Goal: Check status: Check status

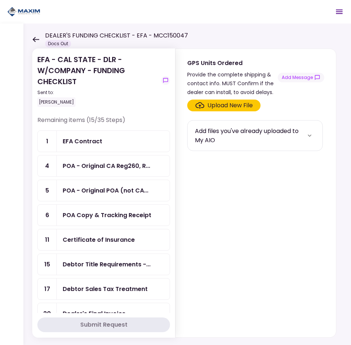
scroll to position [183, 0]
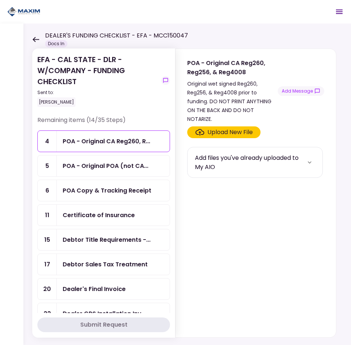
click at [97, 134] on div "POA - Original CA Reg260, R..." at bounding box center [113, 141] width 113 height 21
click at [109, 166] on div "POA - Original POA (not CA..." at bounding box center [106, 165] width 86 height 9
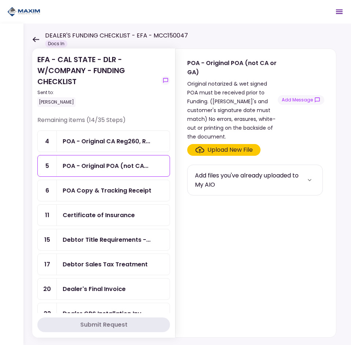
click at [122, 196] on div "POA Copy & Tracking Receipt" at bounding box center [113, 190] width 113 height 21
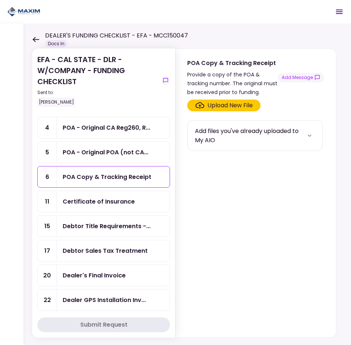
scroll to position [37, 0]
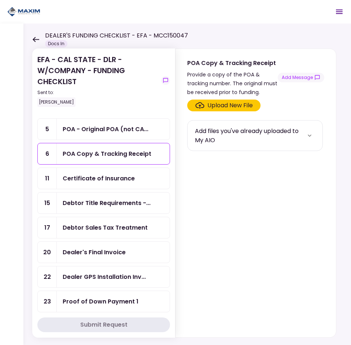
click at [129, 207] on div "Debtor Title Requirements -..." at bounding box center [107, 202] width 88 height 9
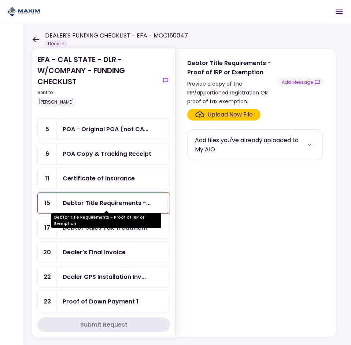
click at [125, 224] on div "Debtor Title Requirements - Proof of IRP or Exemption" at bounding box center [106, 219] width 110 height 15
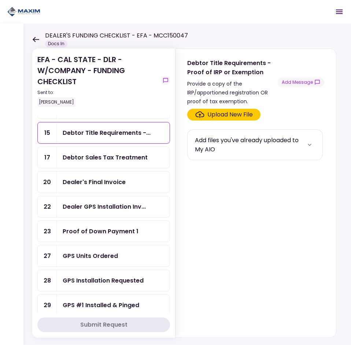
scroll to position [110, 0]
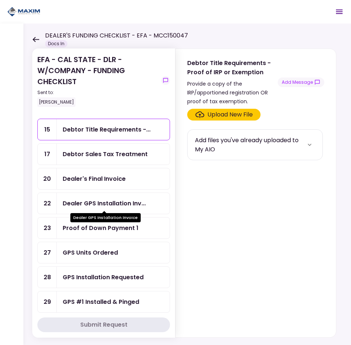
click at [120, 205] on div "Dealer GPS Installation Inv..." at bounding box center [104, 202] width 83 height 9
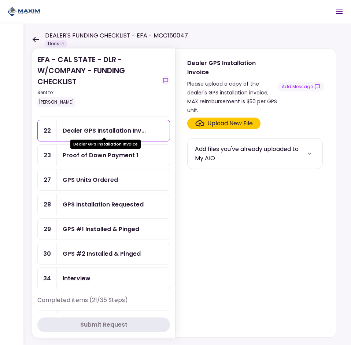
scroll to position [183, 0]
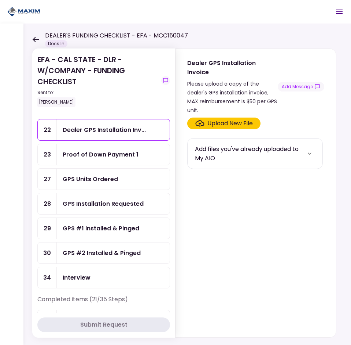
click at [97, 152] on div "Proof of Down Payment 1" at bounding box center [101, 154] width 76 height 9
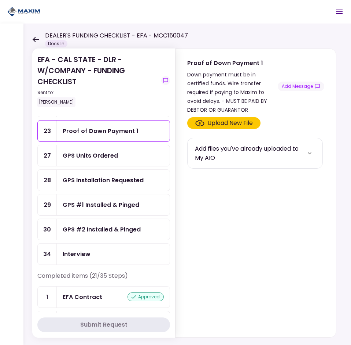
scroll to position [220, 0]
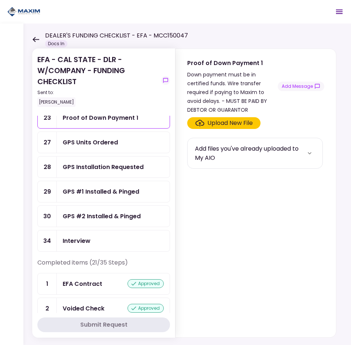
click at [99, 151] on div "GPS Units Ordered" at bounding box center [113, 142] width 113 height 21
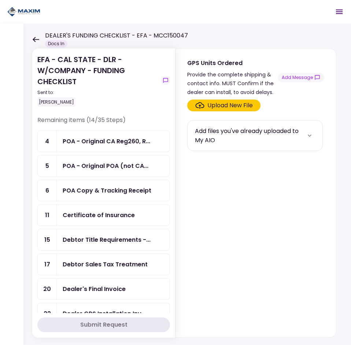
drag, startPoint x: 31, startPoint y: 36, endPoint x: 36, endPoint y: 35, distance: 4.5
click at [31, 36] on div "EFA - CAL STATE - DLR - W/COMPANY - FUNDING CHECKLIST Sent to: Jason Johnson Re…" at bounding box center [187, 183] width 328 height 321
click at [35, 43] on div "DEALER'S FUNDING CHECKLIST - EFA - MCC150047 Docs In" at bounding box center [110, 39] width 156 height 16
click at [35, 41] on icon at bounding box center [35, 40] width 7 height 6
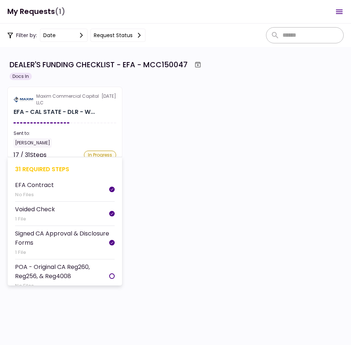
click at [80, 116] on div "EFA - CAL STATE - DLR - W..." at bounding box center [54, 112] width 81 height 9
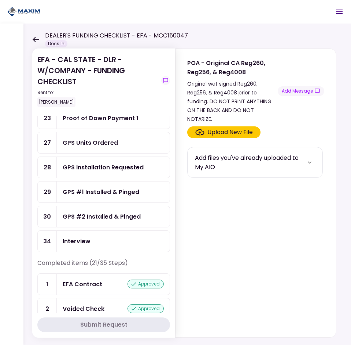
scroll to position [220, 0]
click at [110, 218] on div "GPS #2 Installed & Pinged" at bounding box center [102, 215] width 78 height 9
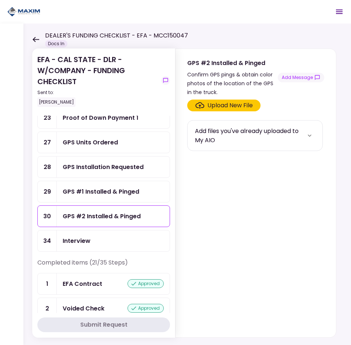
click at [92, 184] on div "GPS #1 Installed & Pinged" at bounding box center [113, 191] width 113 height 21
click at [91, 173] on div "GPS Installation Requested" at bounding box center [113, 166] width 113 height 21
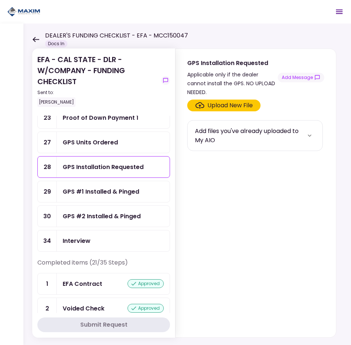
scroll to position [183, 0]
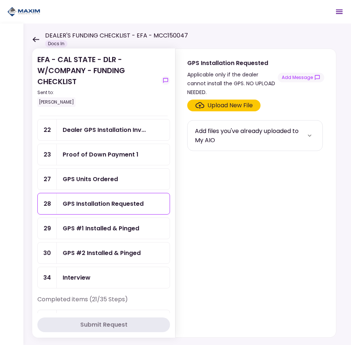
click at [92, 174] on div "GPS Units Ordered" at bounding box center [113, 178] width 113 height 21
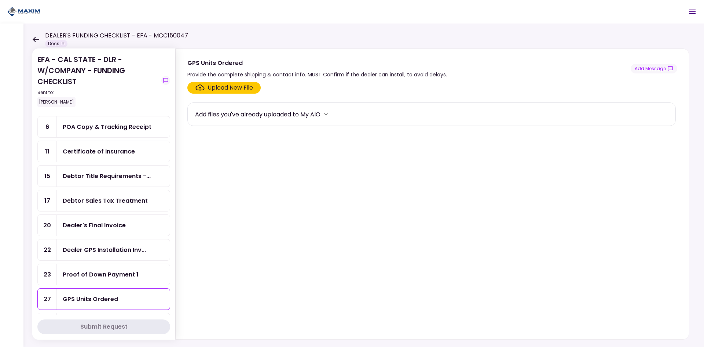
scroll to position [73, 0]
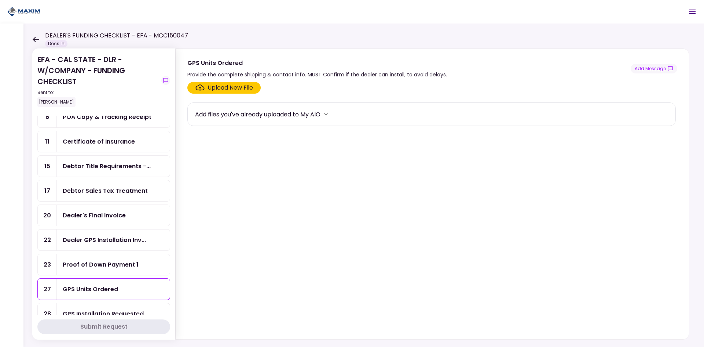
click at [105, 231] on div "Dealer GPS Installation Inv..." at bounding box center [113, 239] width 113 height 21
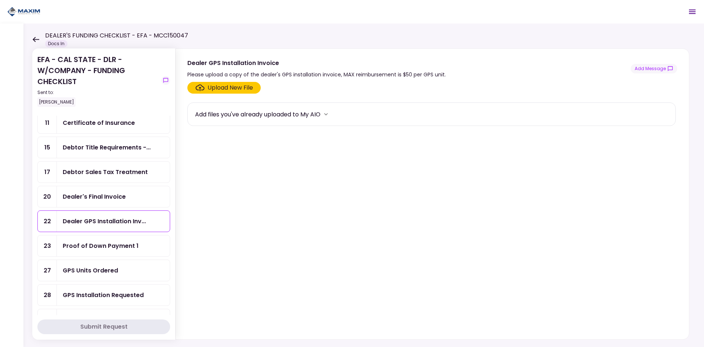
scroll to position [110, 0]
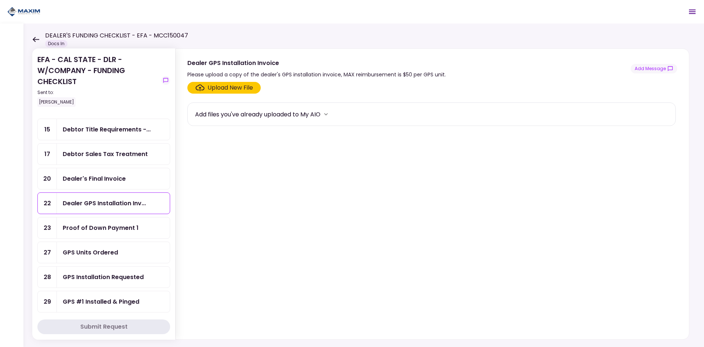
click at [136, 210] on div "Dealer GPS Installation Inv..." at bounding box center [113, 203] width 113 height 21
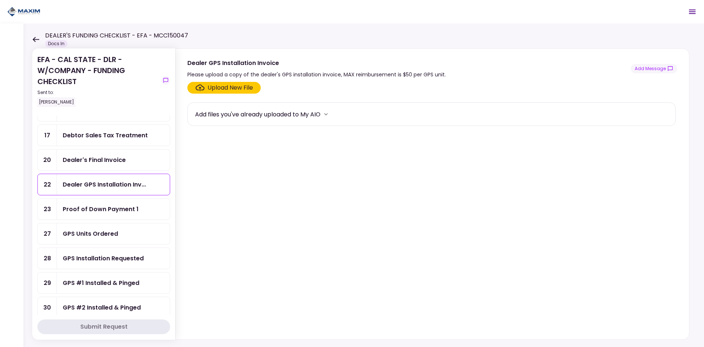
scroll to position [147, 0]
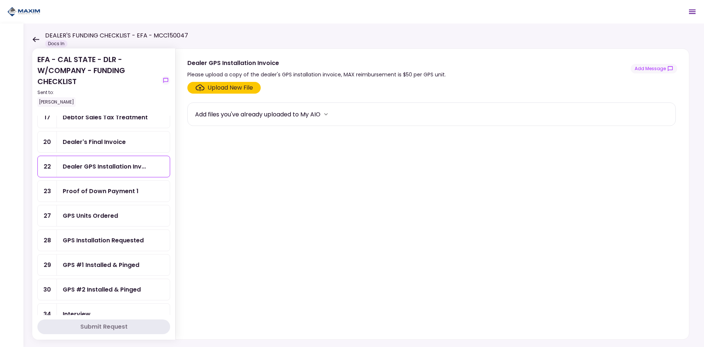
click at [120, 221] on div "GPS Units Ordered" at bounding box center [113, 215] width 113 height 21
click at [139, 240] on div "GPS Installation Requested" at bounding box center [103, 240] width 81 height 9
click at [101, 254] on link "29 GPS #1 Installed & Pinged" at bounding box center [103, 265] width 133 height 22
click at [142, 214] on div "GPS Units Ordered" at bounding box center [113, 215] width 101 height 9
click at [351, 69] on button "Add Message" at bounding box center [654, 69] width 47 height 10
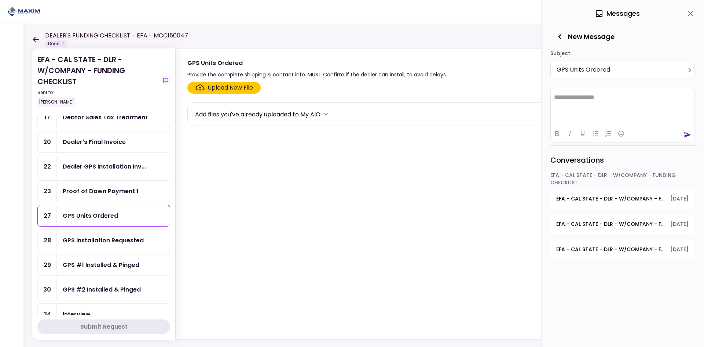
click at [351, 106] on html "**********" at bounding box center [622, 97] width 143 height 18
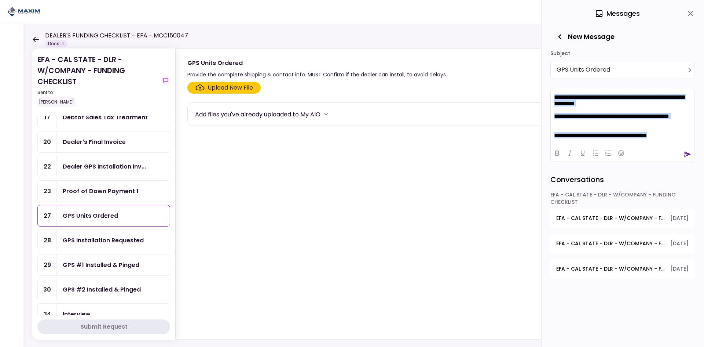
scroll to position [0, 0]
drag, startPoint x: 555, startPoint y: 96, endPoint x: 672, endPoint y: 143, distance: 126.2
click at [351, 143] on html "**********" at bounding box center [622, 115] width 143 height 57
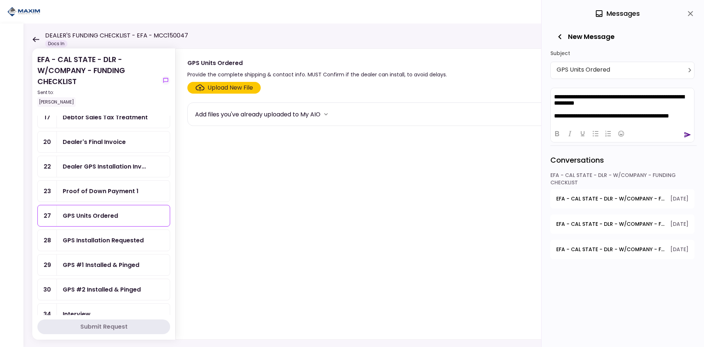
scroll to position [0, 0]
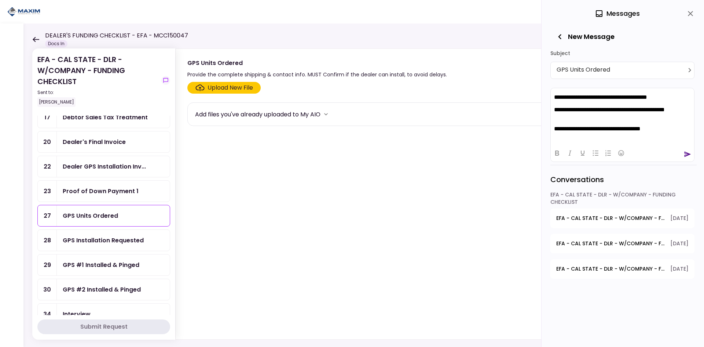
click at [120, 243] on div "GPS Installation Requested" at bounding box center [103, 240] width 81 height 9
click at [116, 258] on div "GPS #1 Installed & Pinged" at bounding box center [113, 264] width 113 height 21
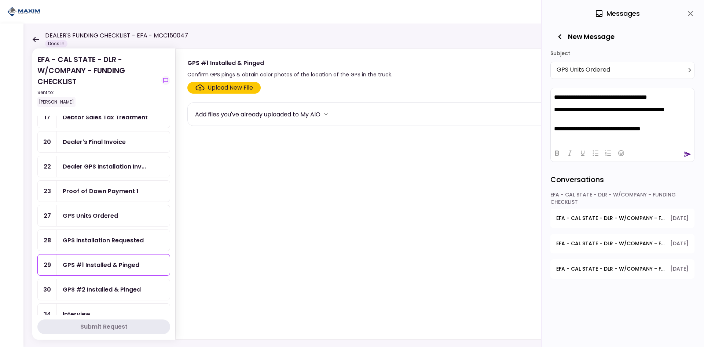
click at [121, 217] on div "GPS Units Ordered" at bounding box center [113, 215] width 101 height 9
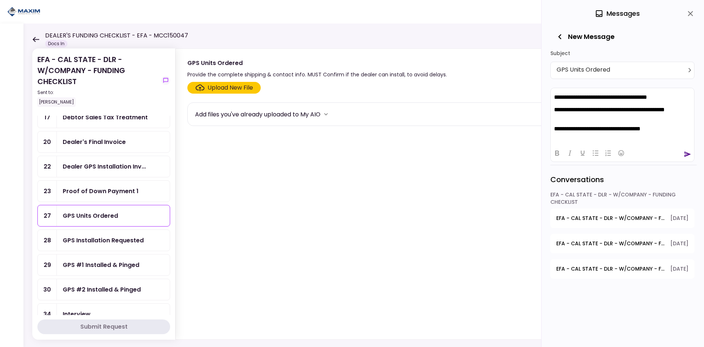
click at [351, 153] on icon "send" at bounding box center [688, 154] width 7 height 6
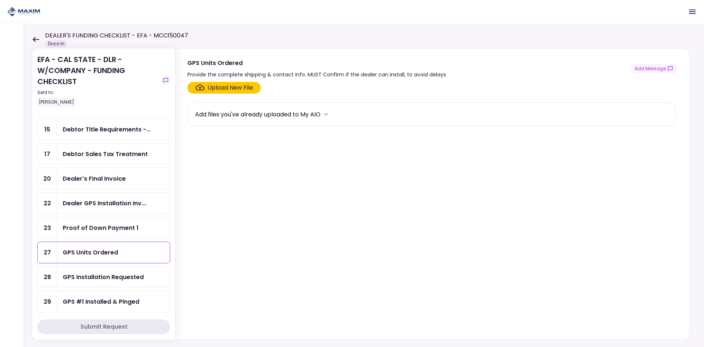
scroll to position [147, 0]
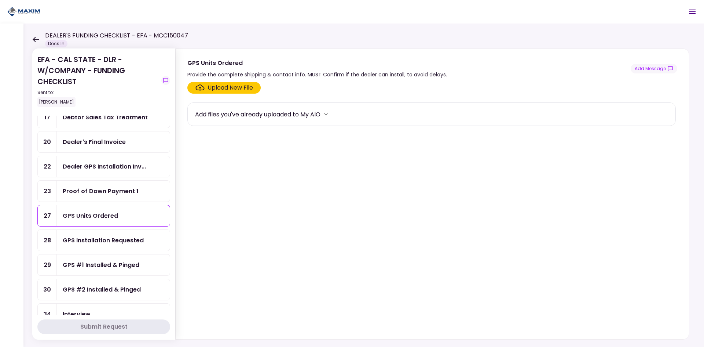
click at [121, 211] on div "GPS Units Ordered" at bounding box center [113, 215] width 113 height 21
click at [118, 218] on div "GPS Units Ordered" at bounding box center [113, 215] width 101 height 9
click at [644, 70] on button "Add Message" at bounding box center [654, 69] width 47 height 10
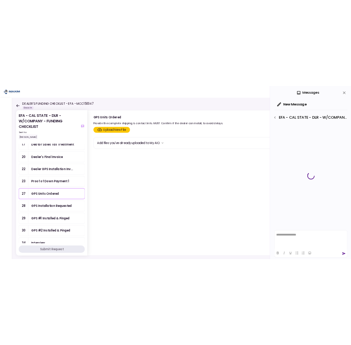
scroll to position [0, 0]
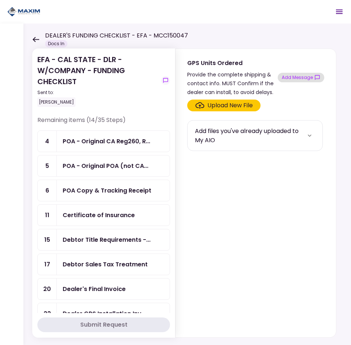
click at [308, 77] on button "Add Message" at bounding box center [301, 78] width 47 height 10
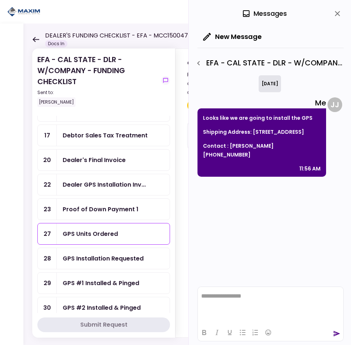
scroll to position [147, 0]
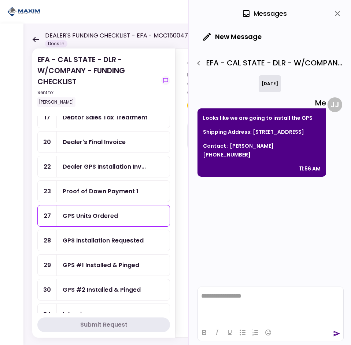
click at [109, 236] on div "GPS Installation Requested" at bounding box center [103, 240] width 81 height 9
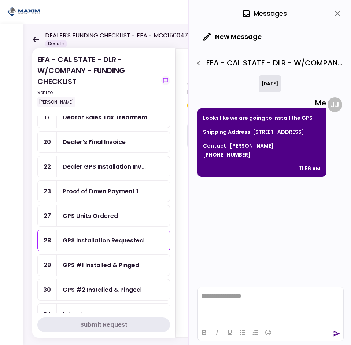
click at [337, 17] on icon "close" at bounding box center [338, 13] width 9 height 9
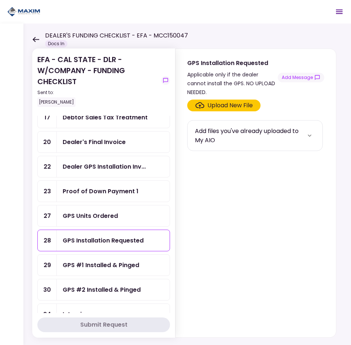
click at [153, 256] on div "GPS #1 Installed & Pinged" at bounding box center [113, 264] width 113 height 21
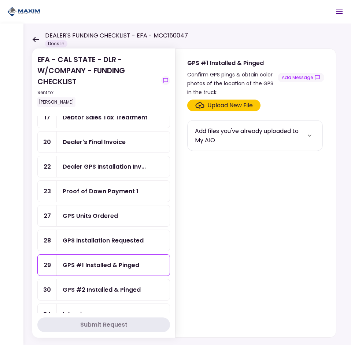
click at [101, 286] on div "GPS #2 Installed & Pinged" at bounding box center [102, 289] width 78 height 9
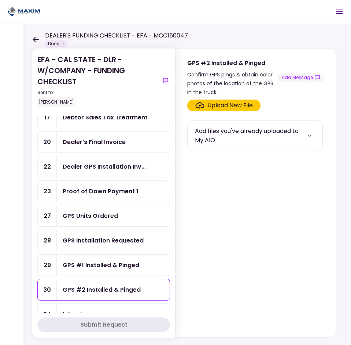
click at [124, 267] on div "GPS #1 Installed & Pinged" at bounding box center [101, 264] width 77 height 9
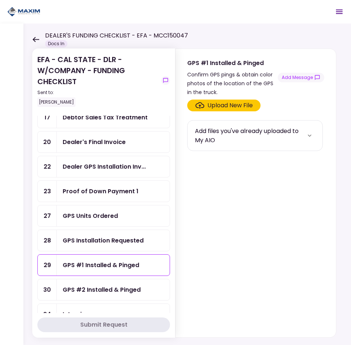
click at [127, 276] on ul "4 POA - Original CA Reg260, R... 5 POA - Original POA (not CA... 6 POA Copy & T…" at bounding box center [103, 153] width 133 height 341
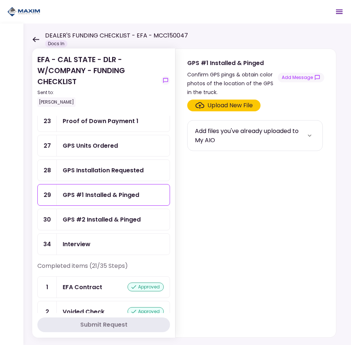
scroll to position [220, 0]
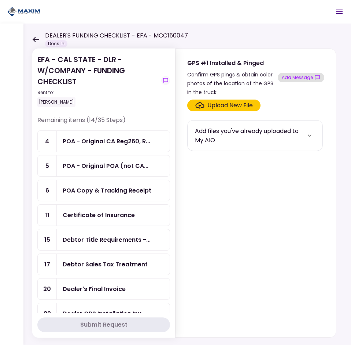
click at [308, 75] on button "Add Message" at bounding box center [301, 78] width 47 height 10
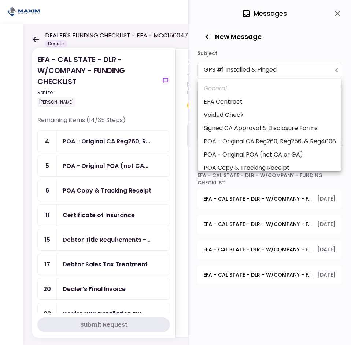
click at [281, 72] on body "**********" at bounding box center [175, 172] width 351 height 345
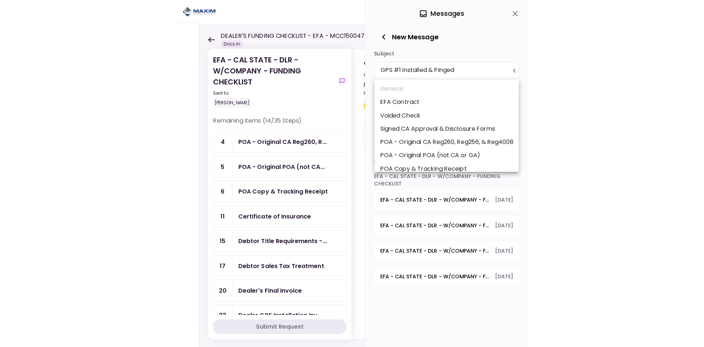
scroll to position [347, 0]
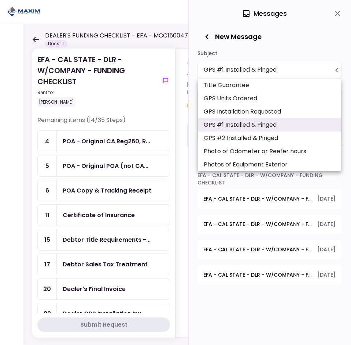
click at [281, 72] on div at bounding box center [175, 172] width 351 height 345
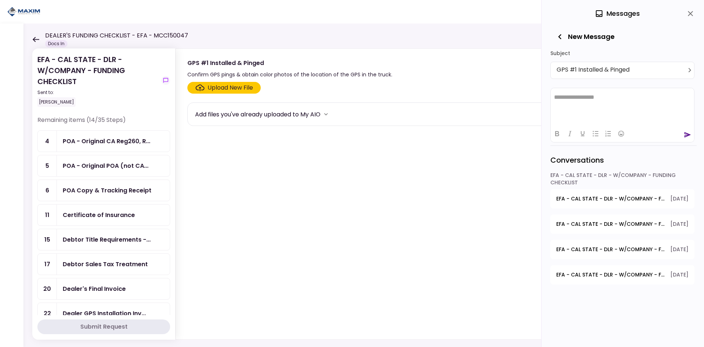
scroll to position [147, 0]
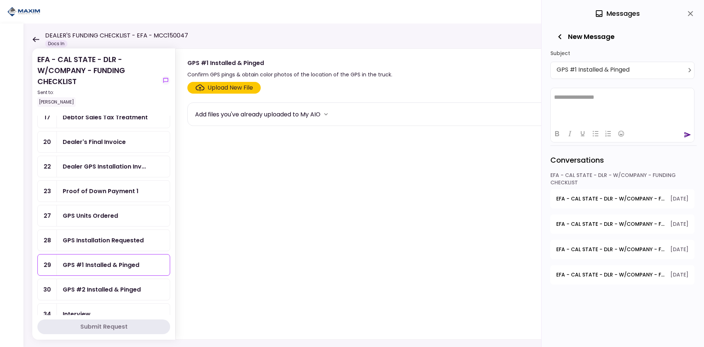
click at [146, 242] on div "GPS Installation Requested" at bounding box center [113, 240] width 101 height 9
click at [125, 240] on div "GPS Installation Requested" at bounding box center [103, 240] width 81 height 9
click at [351, 15] on icon "close" at bounding box center [690, 13] width 9 height 9
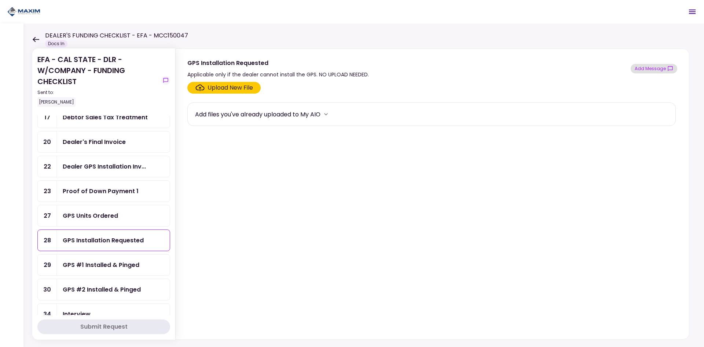
click at [351, 66] on button "Add Message" at bounding box center [654, 69] width 47 height 10
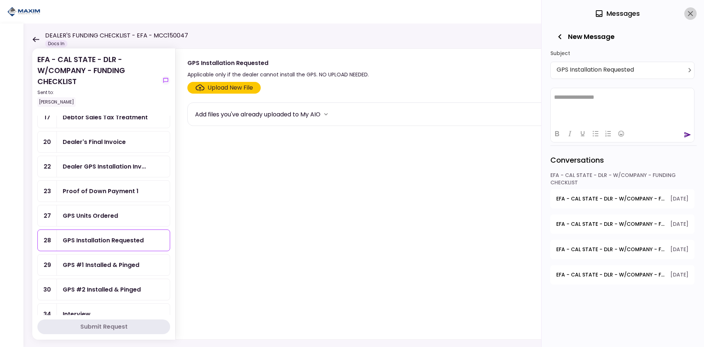
click at [351, 14] on icon "close" at bounding box center [690, 13] width 9 height 9
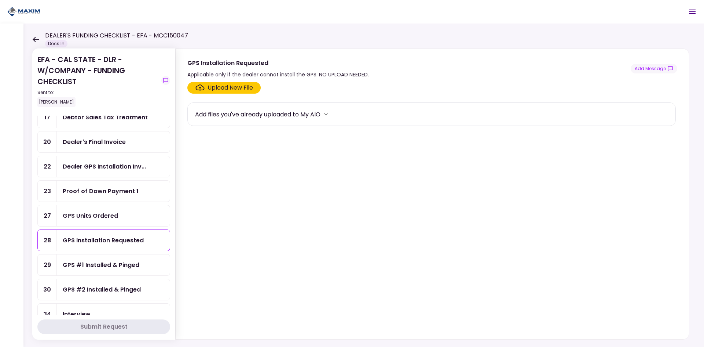
click at [119, 213] on div "GPS Units Ordered" at bounding box center [113, 215] width 101 height 9
click at [351, 66] on button "Add Message" at bounding box center [654, 69] width 47 height 10
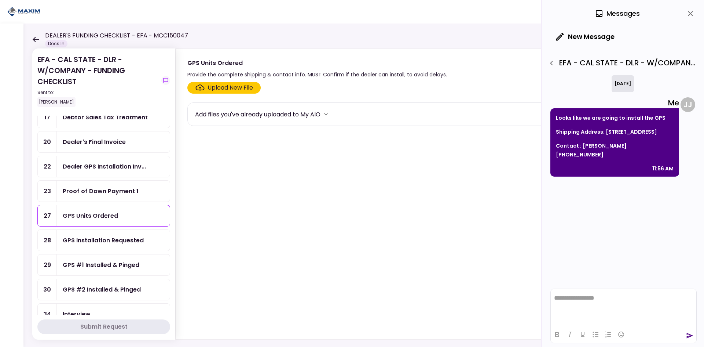
drag, startPoint x: 464, startPoint y: 249, endPoint x: 451, endPoint y: 250, distance: 12.8
click at [351, 249] on section "Upload New File Add files you've already uploaded to My AIO" at bounding box center [432, 209] width 490 height 254
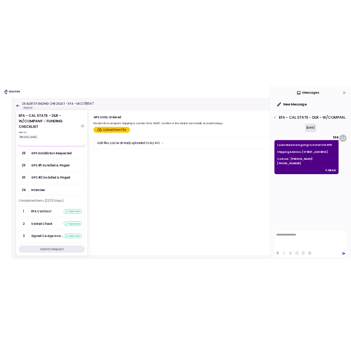
scroll to position [257, 0]
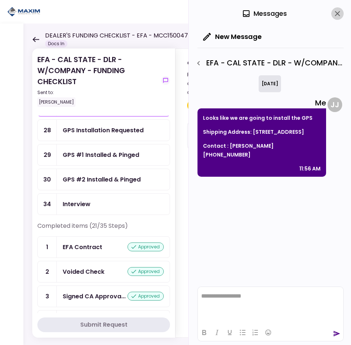
click at [339, 15] on icon "close" at bounding box center [337, 13] width 5 height 5
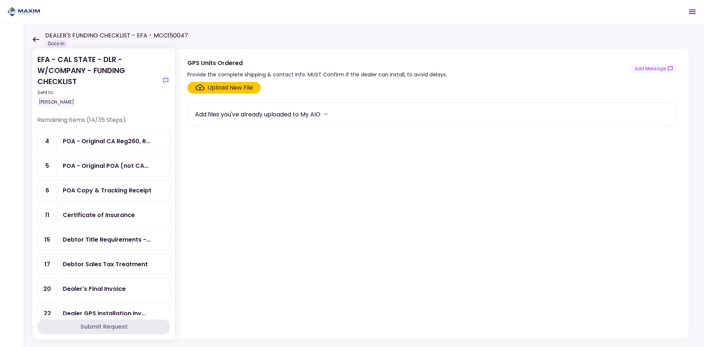
click at [214, 21] on header "DEALER'S FUNDING CHECKLIST - EFA - MCC150047 Docs In 0 Messages New Message Con…" at bounding box center [352, 11] width 704 height 23
